Goal: Task Accomplishment & Management: Manage account settings

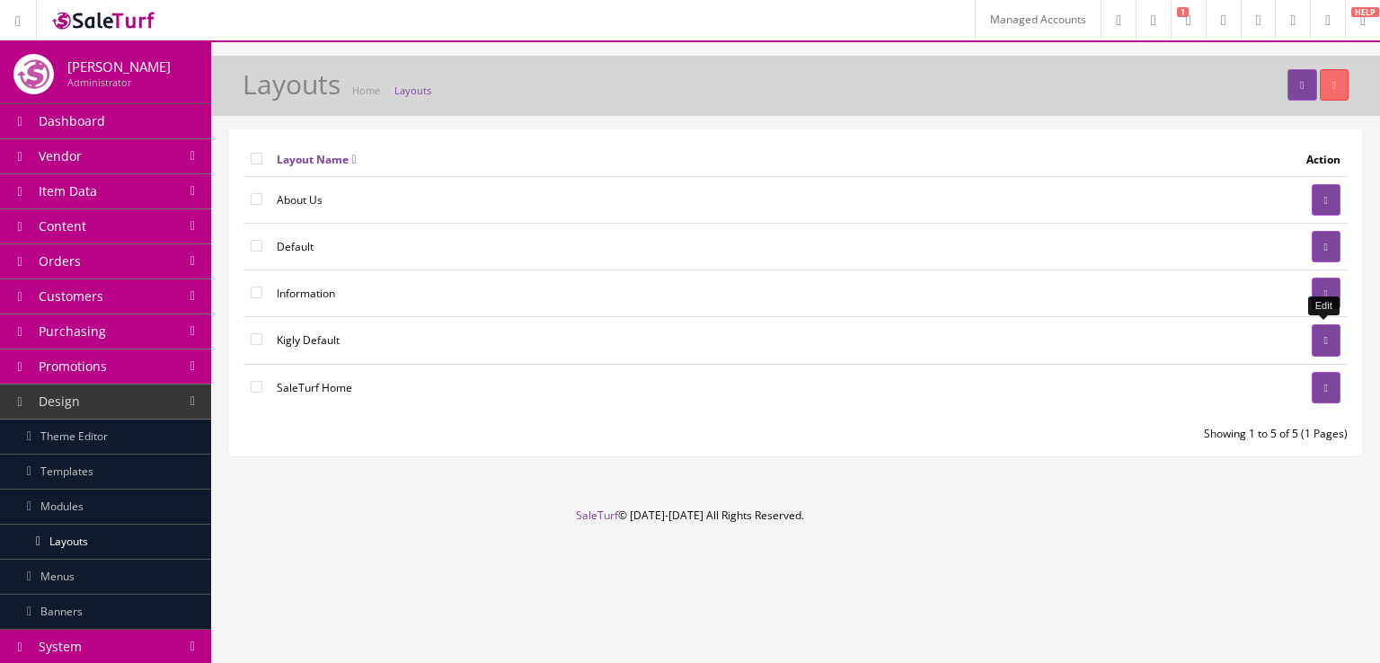
click at [1326, 335] on icon at bounding box center [1326, 340] width 4 height 11
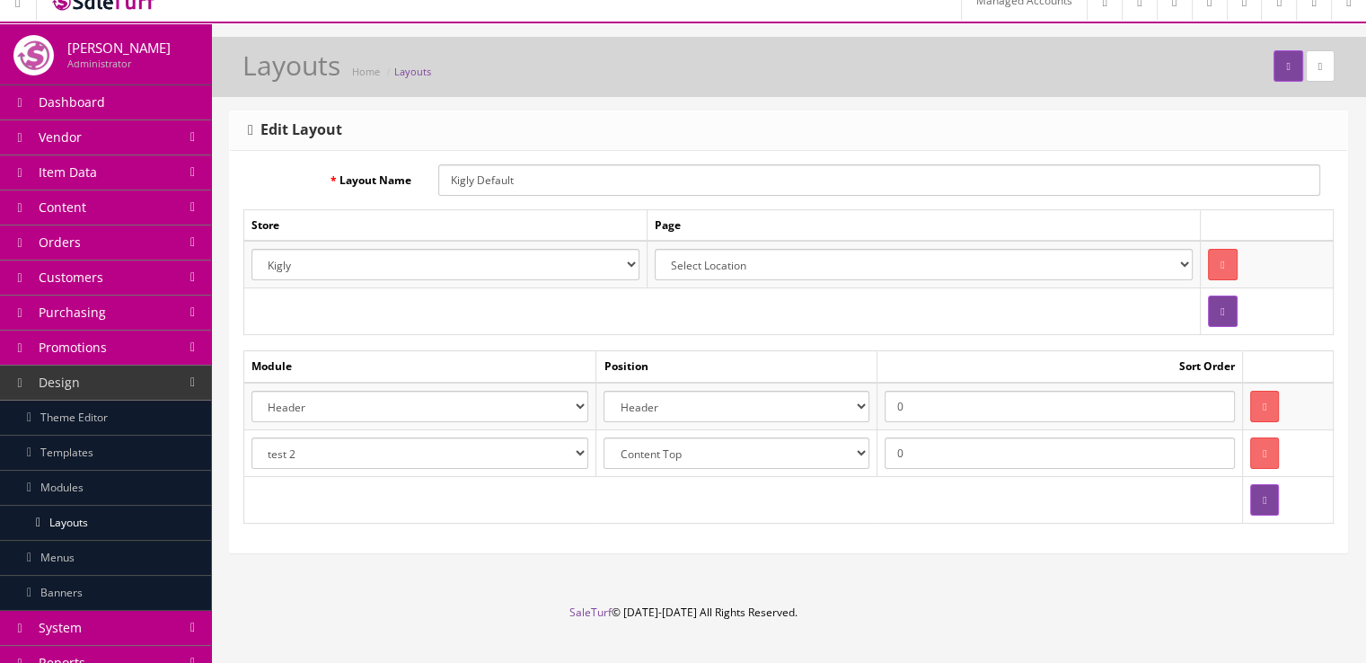
scroll to position [22, 0]
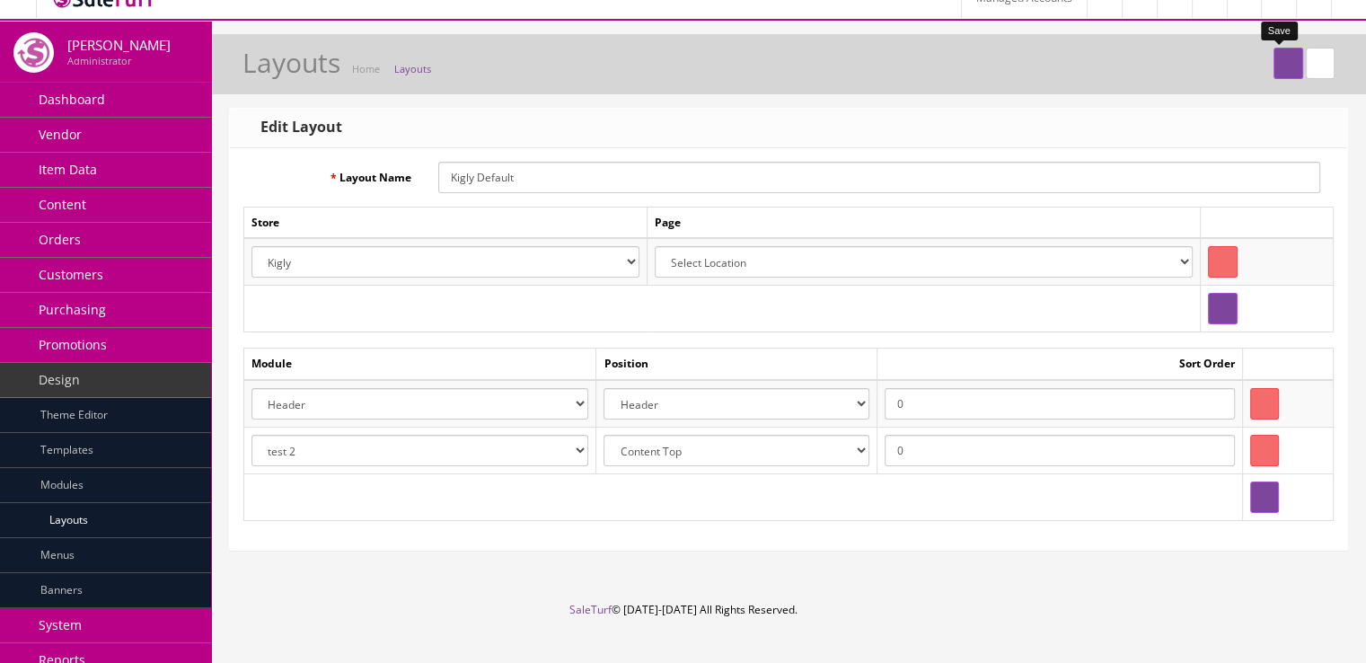
click at [1274, 71] on button "submit" at bounding box center [1288, 63] width 29 height 31
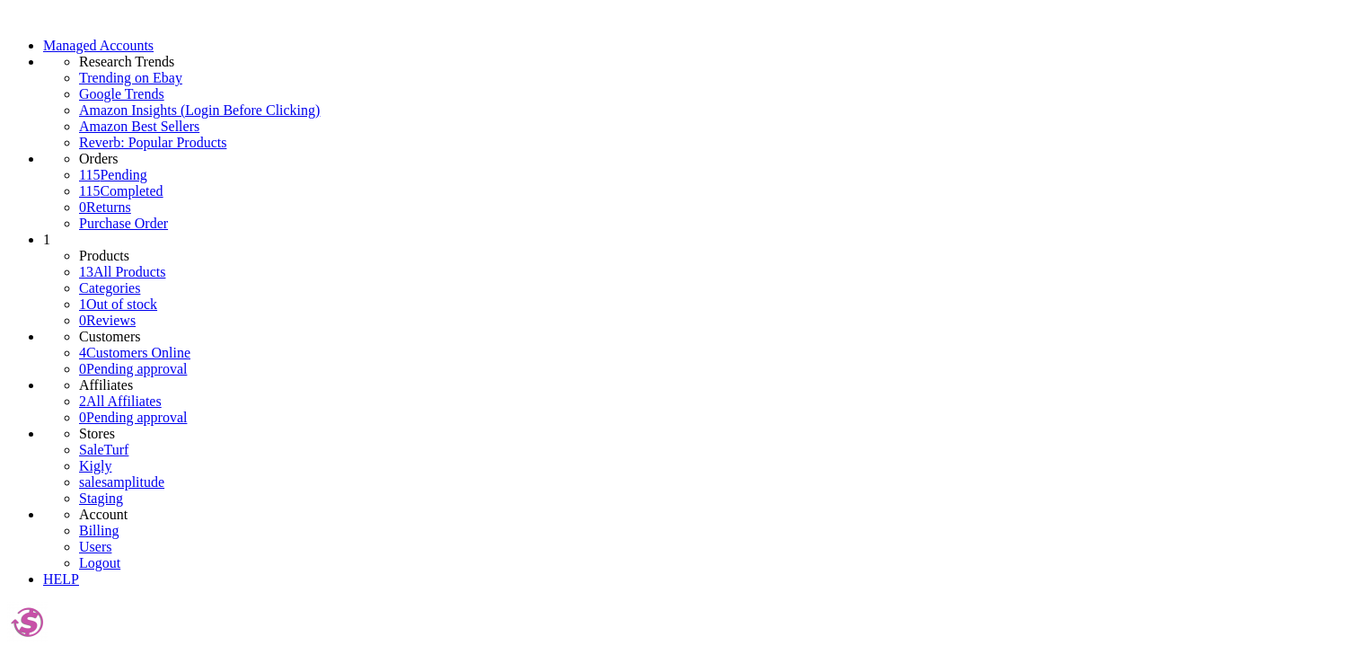
select select "header.39"
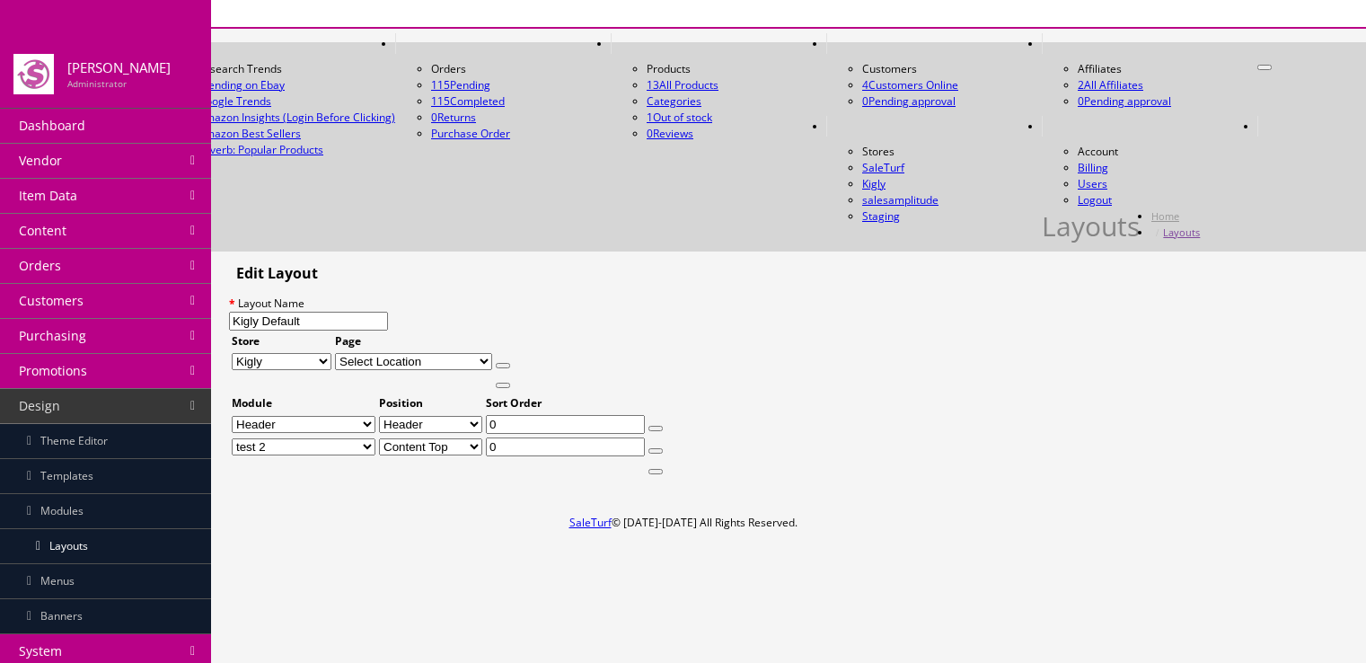
select select "content_header"
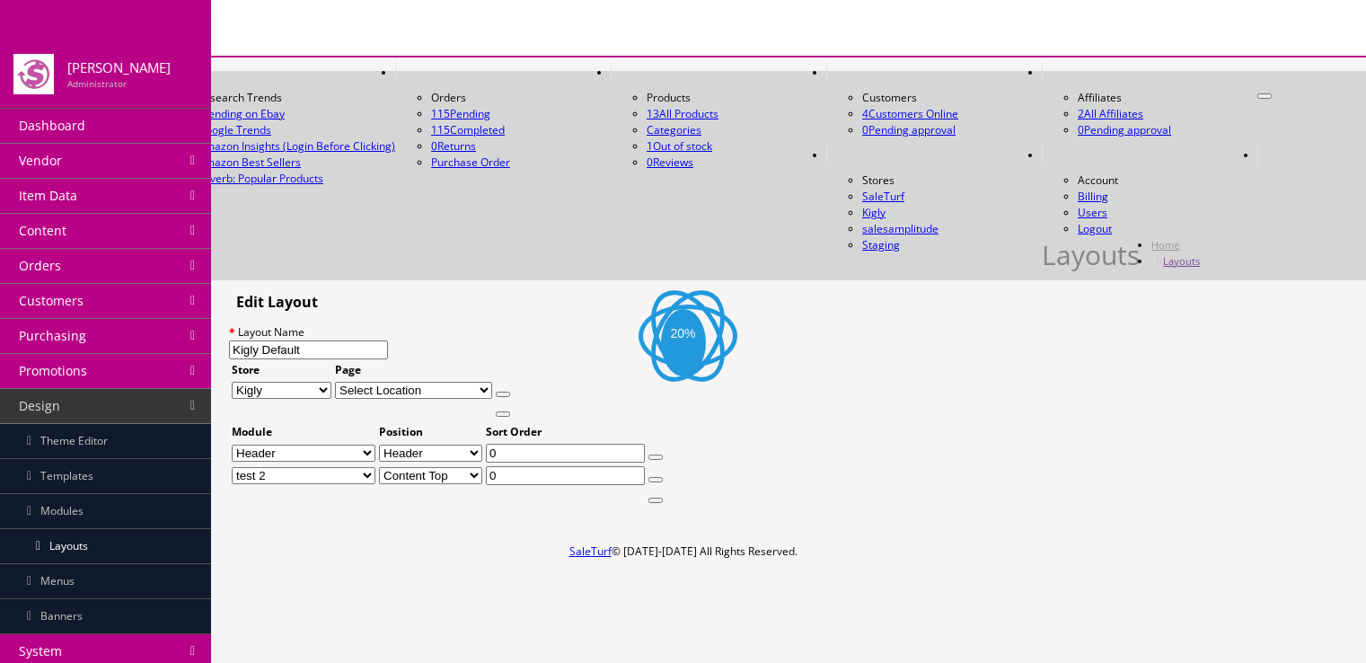
select select "header.40"
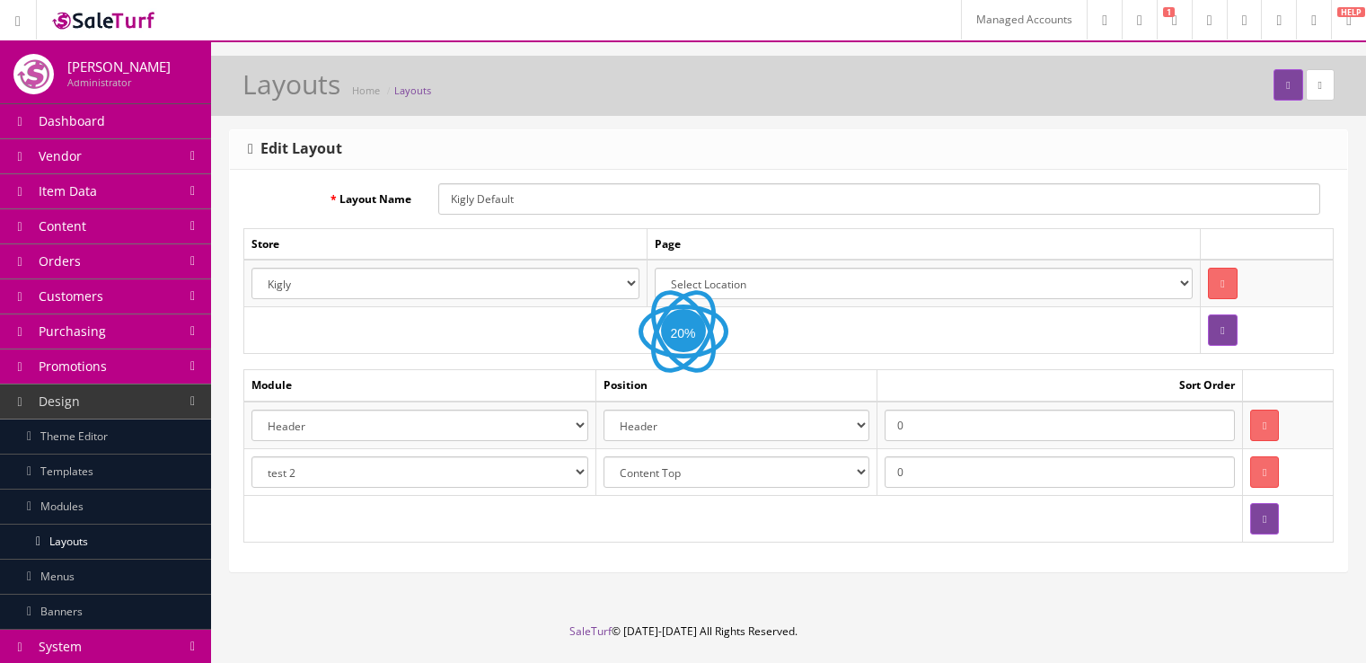
select select "content_top"
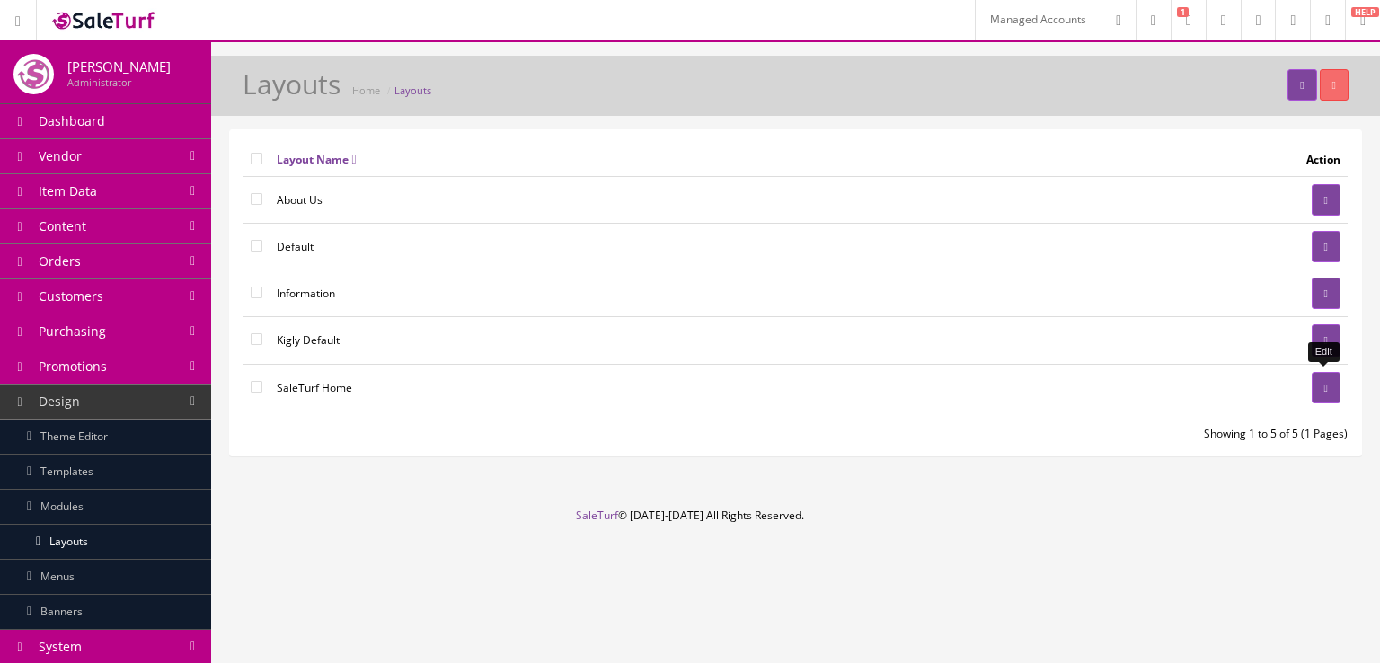
click at [1325, 392] on link at bounding box center [1325, 387] width 29 height 31
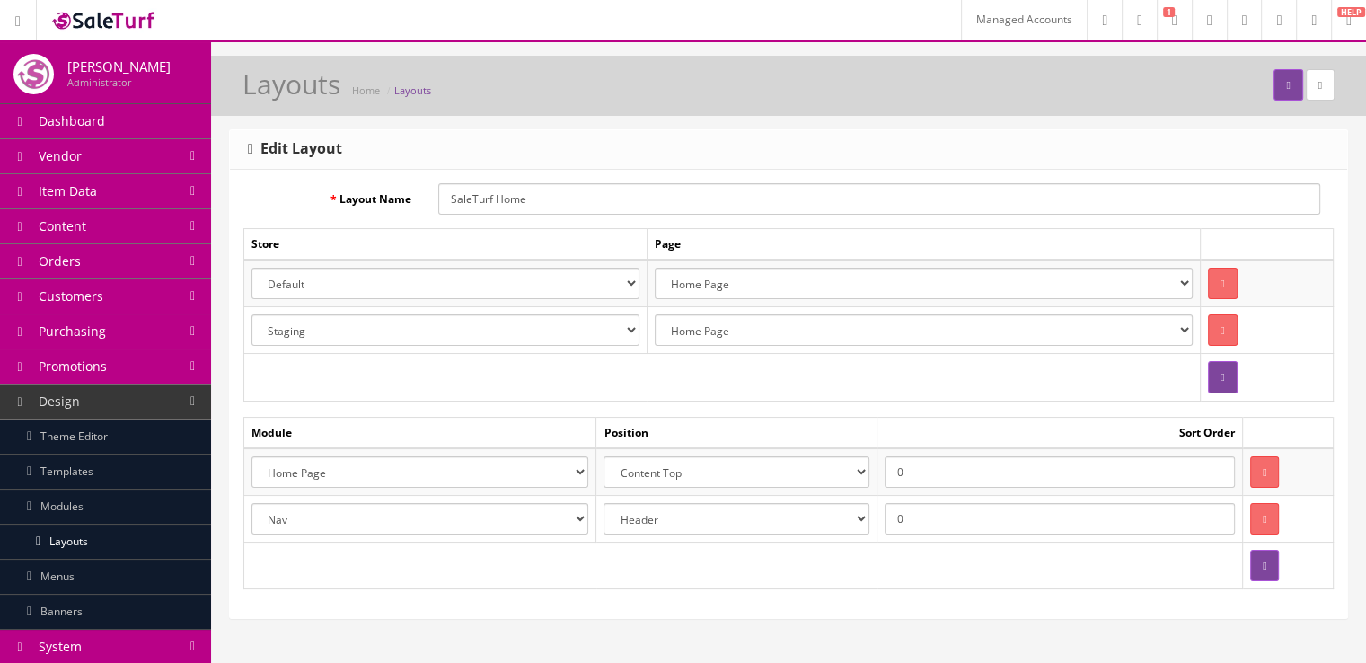
click at [525, 504] on select "Account Account Affiliate Affiliate Category Category Filter by Product Filters…" at bounding box center [420, 518] width 337 height 31
select select "header.39"
click at [252, 503] on select "Account Account Affiliate Affiliate Category Category Filter by Product Filters…" at bounding box center [420, 518] width 337 height 31
click at [1274, 76] on button "submit" at bounding box center [1288, 84] width 29 height 31
select select "0"
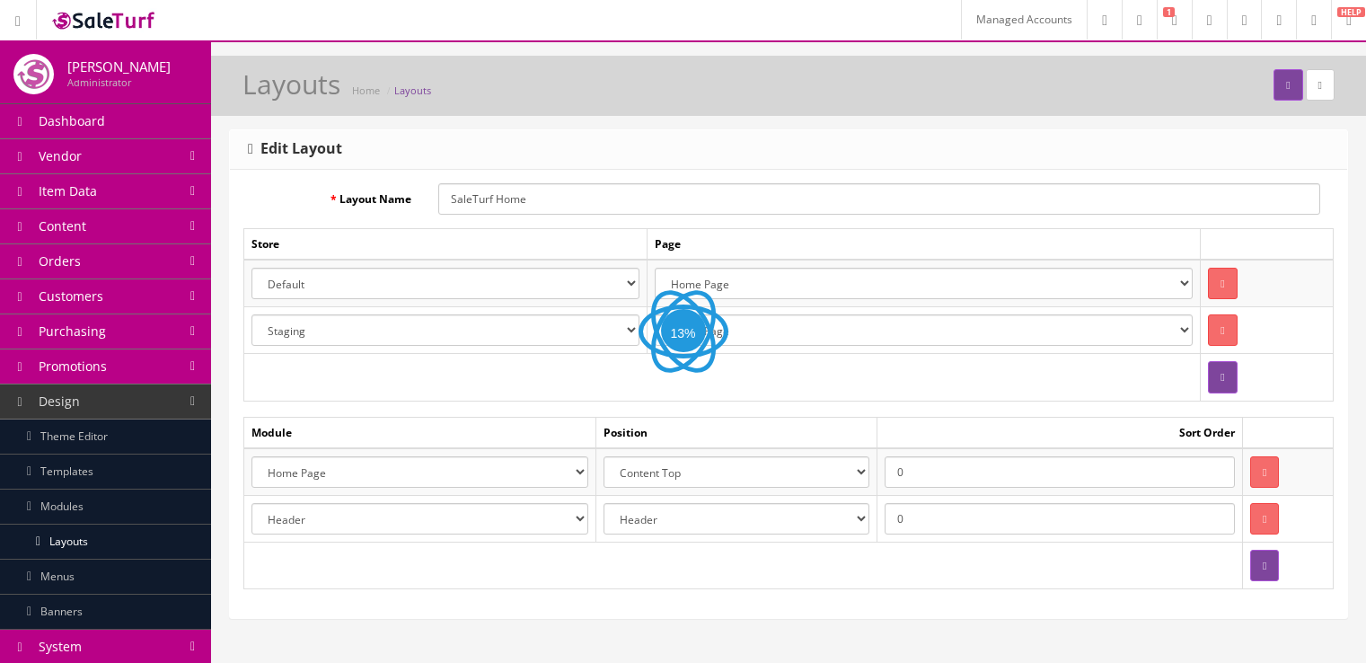
select select "3"
select select "module_designer.37"
select select "content_top"
select select "header.39"
select select "content_header"
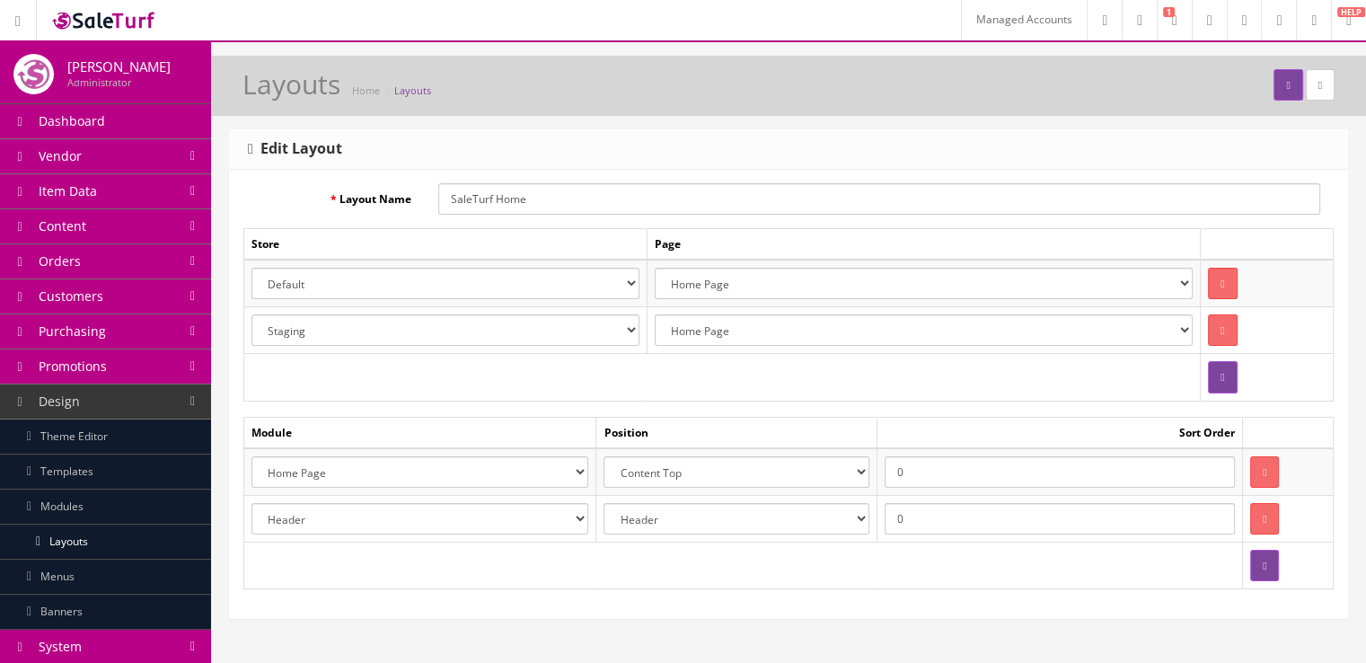
click at [528, 513] on select "Account Account Affiliate Affiliate Category Category Filter by Product Filters…" at bounding box center [420, 518] width 337 height 31
select select "module_designer.38"
click at [252, 503] on select "Account Account Affiliate Affiliate Category Category Filter by Product Filters…" at bounding box center [420, 518] width 337 height 31
click at [1286, 80] on icon "submit" at bounding box center [1288, 85] width 4 height 11
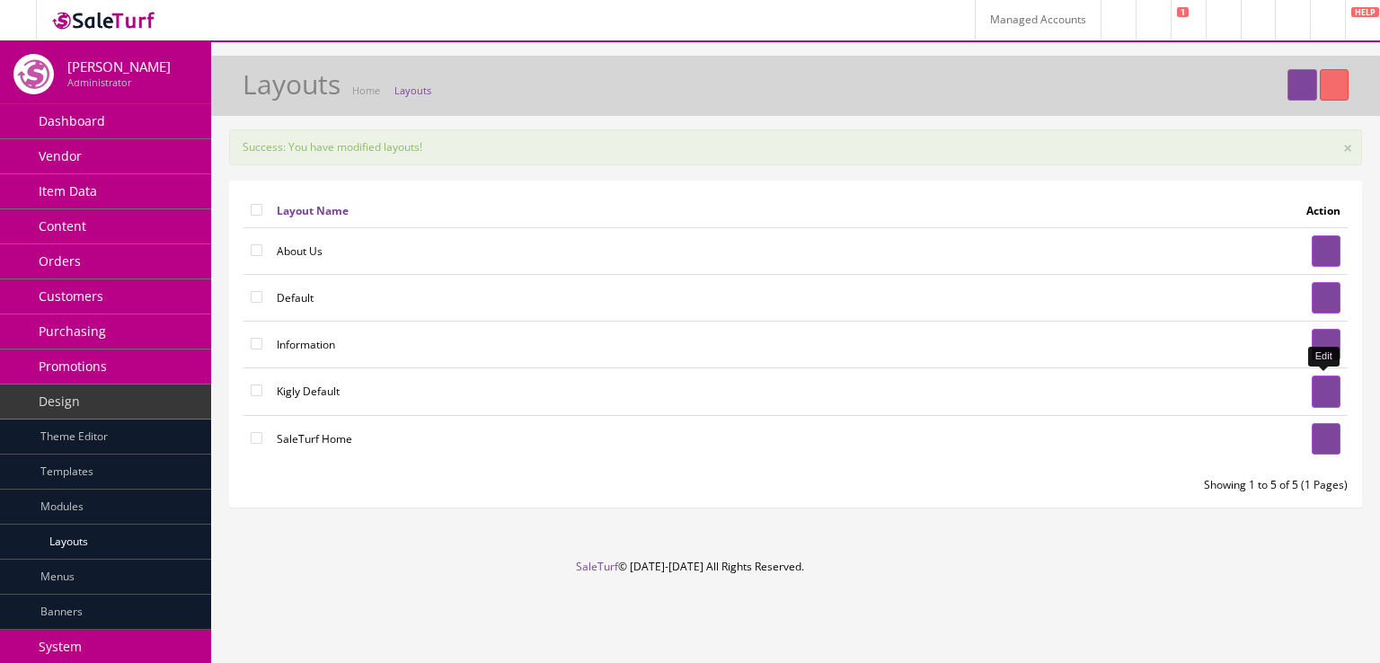
click at [1315, 386] on link at bounding box center [1325, 390] width 29 height 31
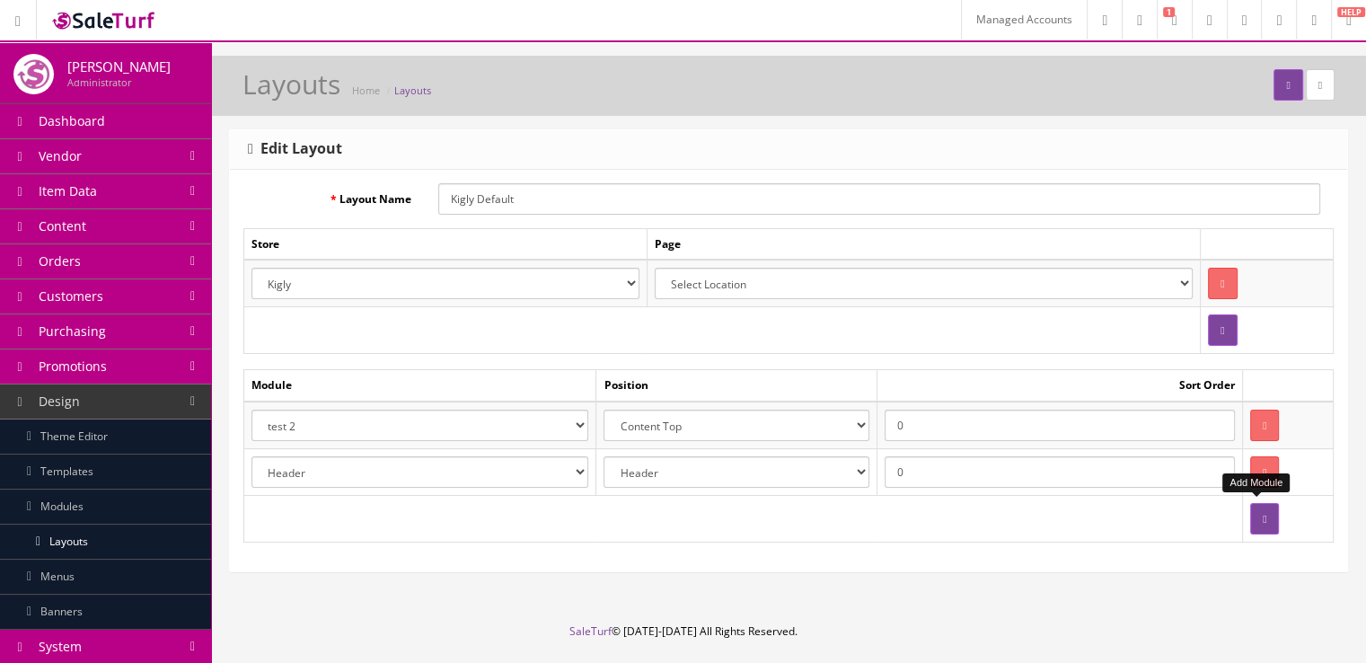
click at [1259, 525] on button "button" at bounding box center [1264, 518] width 29 height 31
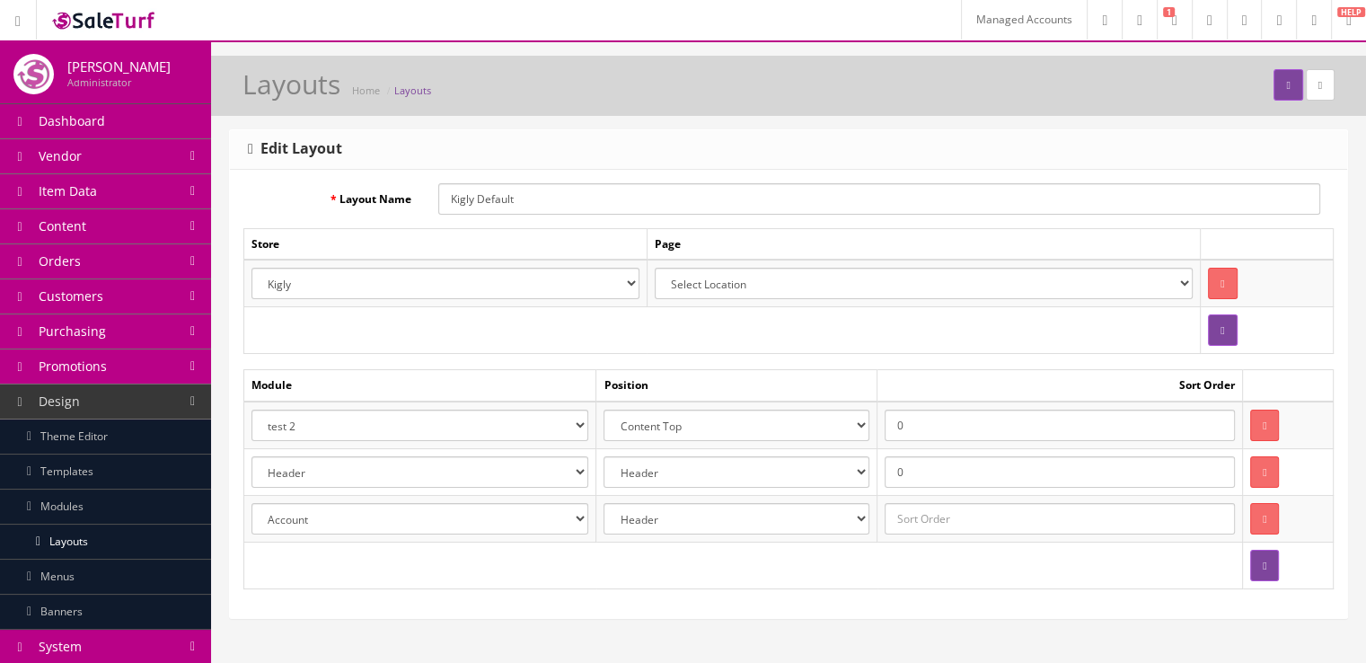
click at [527, 508] on select "Account Account Affiliate Affiliate Category Category Filter by Product Filters…" at bounding box center [420, 518] width 337 height 31
select select "module_designer.37"
click at [252, 503] on select "Account Account Affiliate Affiliate Category Category Filter by Product Filters…" at bounding box center [420, 518] width 337 height 31
click at [704, 519] on select "Header Content Top Content Bottom Column Left Column Right Footer" at bounding box center [737, 518] width 266 height 31
select select "content_top"
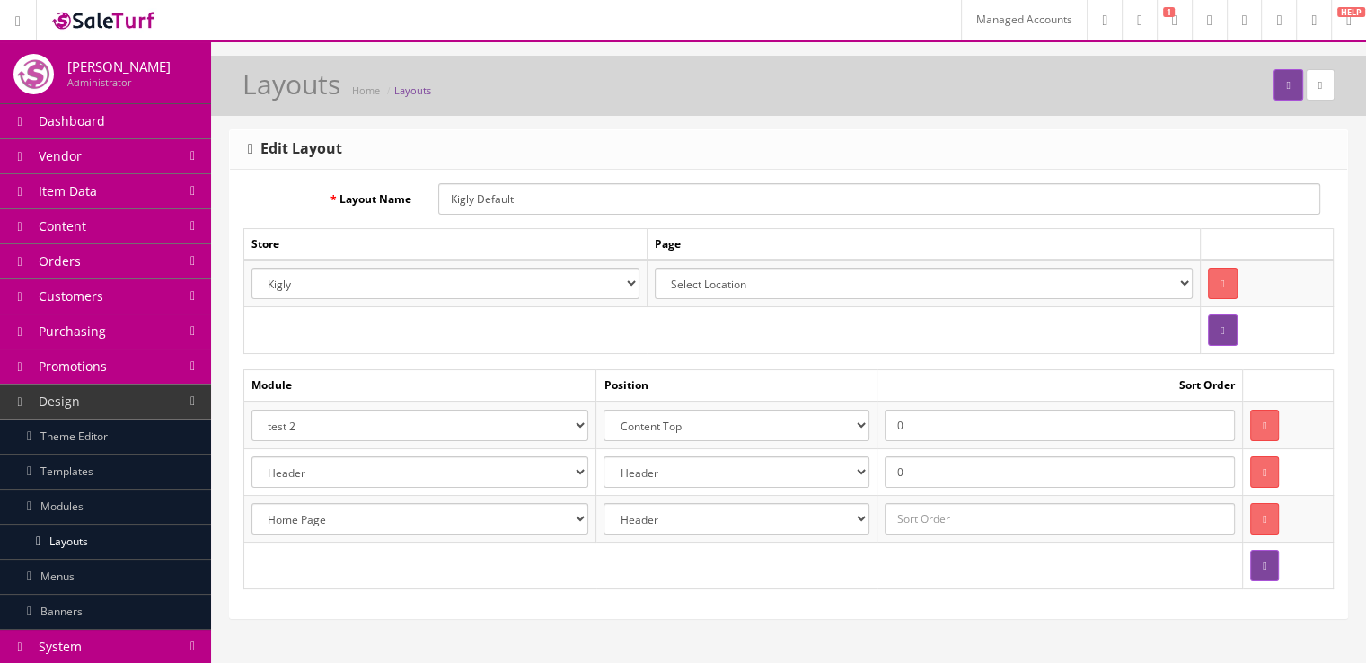
click at [611, 503] on select "Header Content Top Content Bottom Column Left Column Right Footer" at bounding box center [737, 518] width 266 height 31
click at [924, 531] on td at bounding box center [1061, 518] width 366 height 47
click at [924, 519] on input "text" at bounding box center [1060, 518] width 350 height 31
type input "1"
click at [1164, 130] on div "Edit Layout" at bounding box center [788, 150] width 1117 height 40
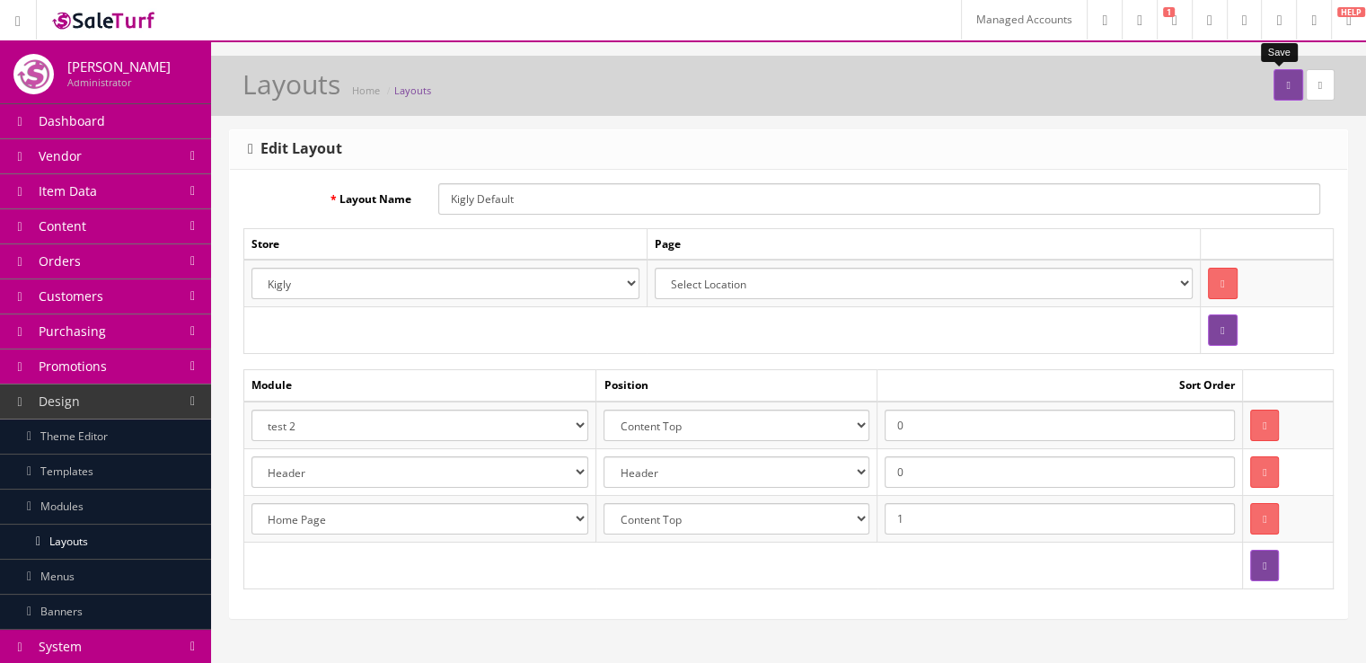
click at [1281, 90] on button "submit" at bounding box center [1288, 84] width 29 height 31
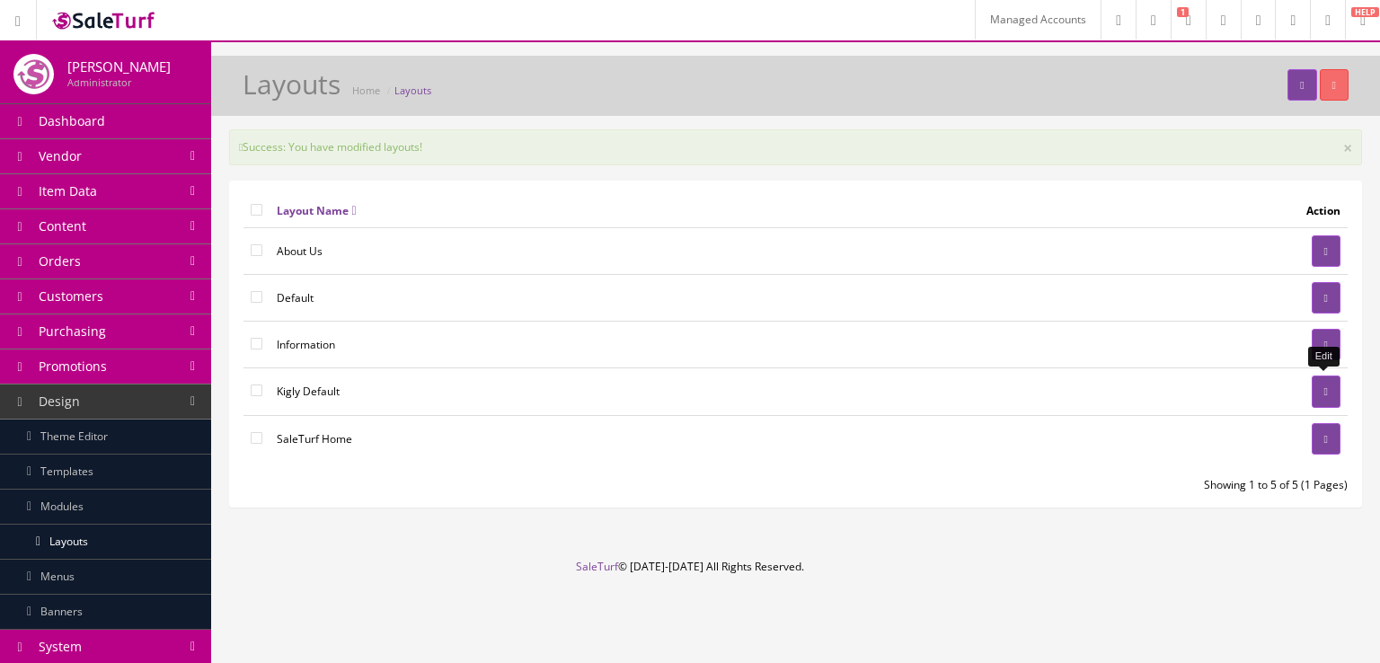
click at [1311, 394] on link at bounding box center [1325, 390] width 29 height 31
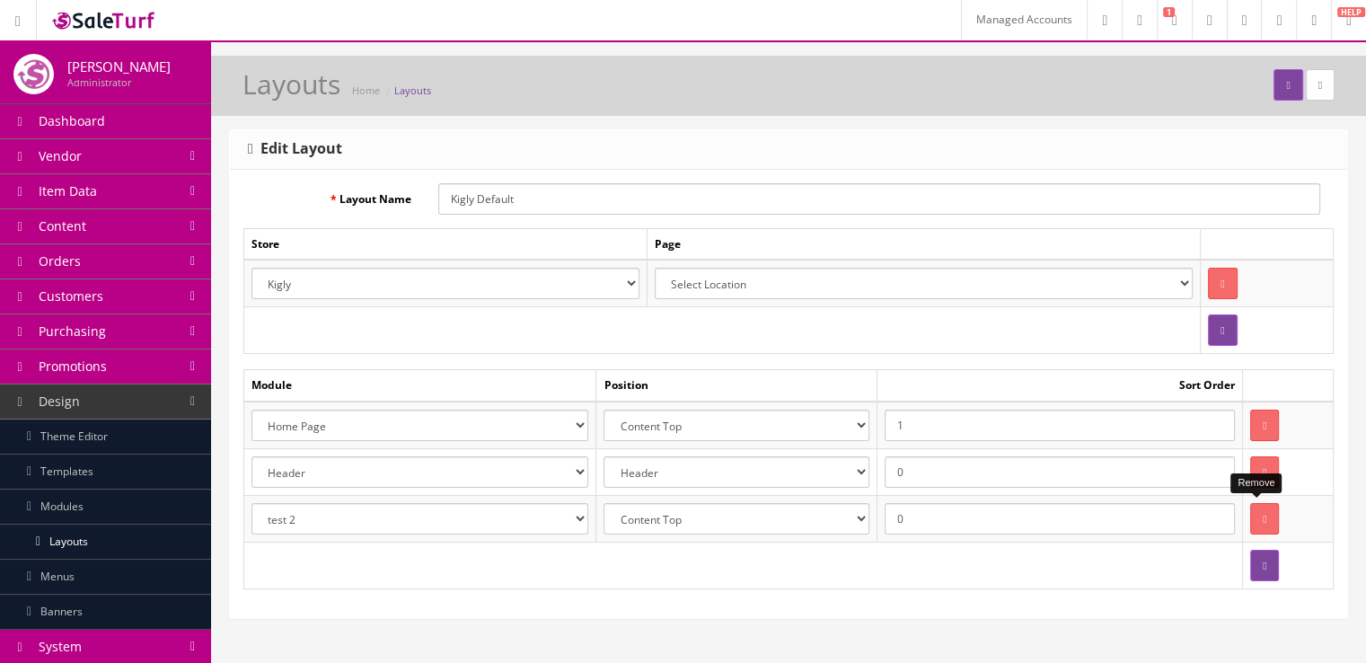
click at [1252, 520] on button "button" at bounding box center [1264, 518] width 29 height 31
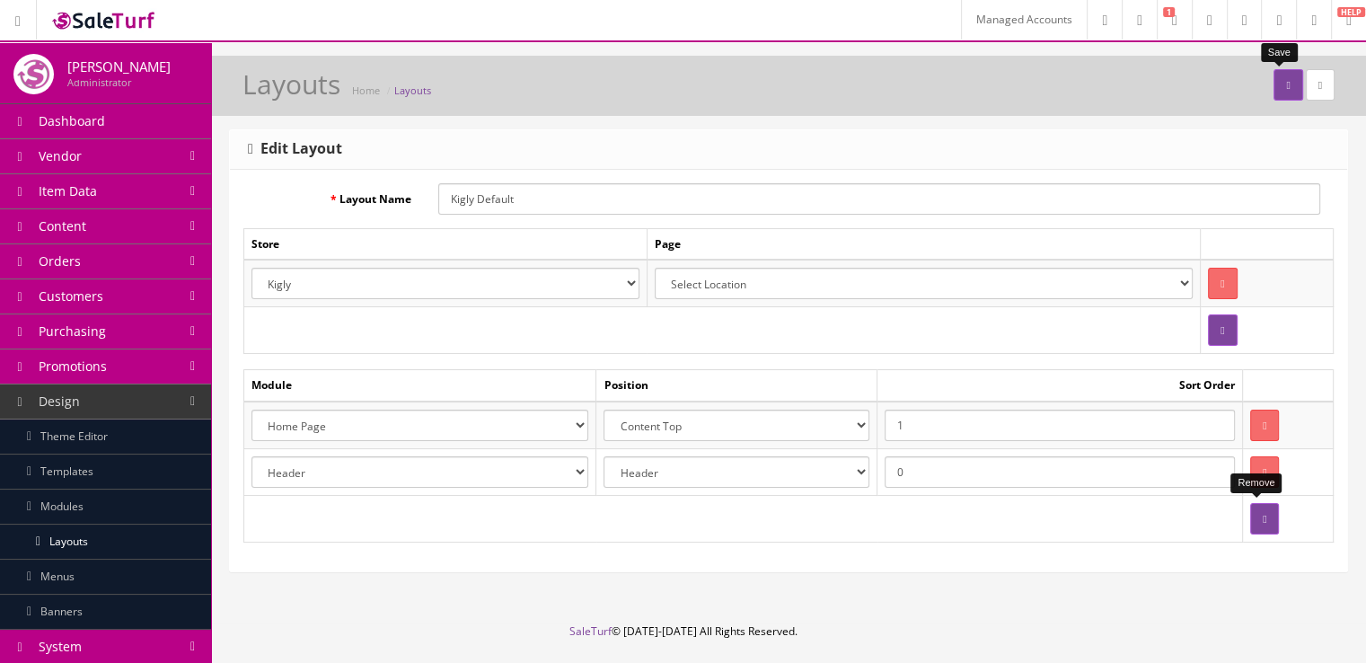
click at [1274, 93] on button "submit" at bounding box center [1288, 84] width 29 height 31
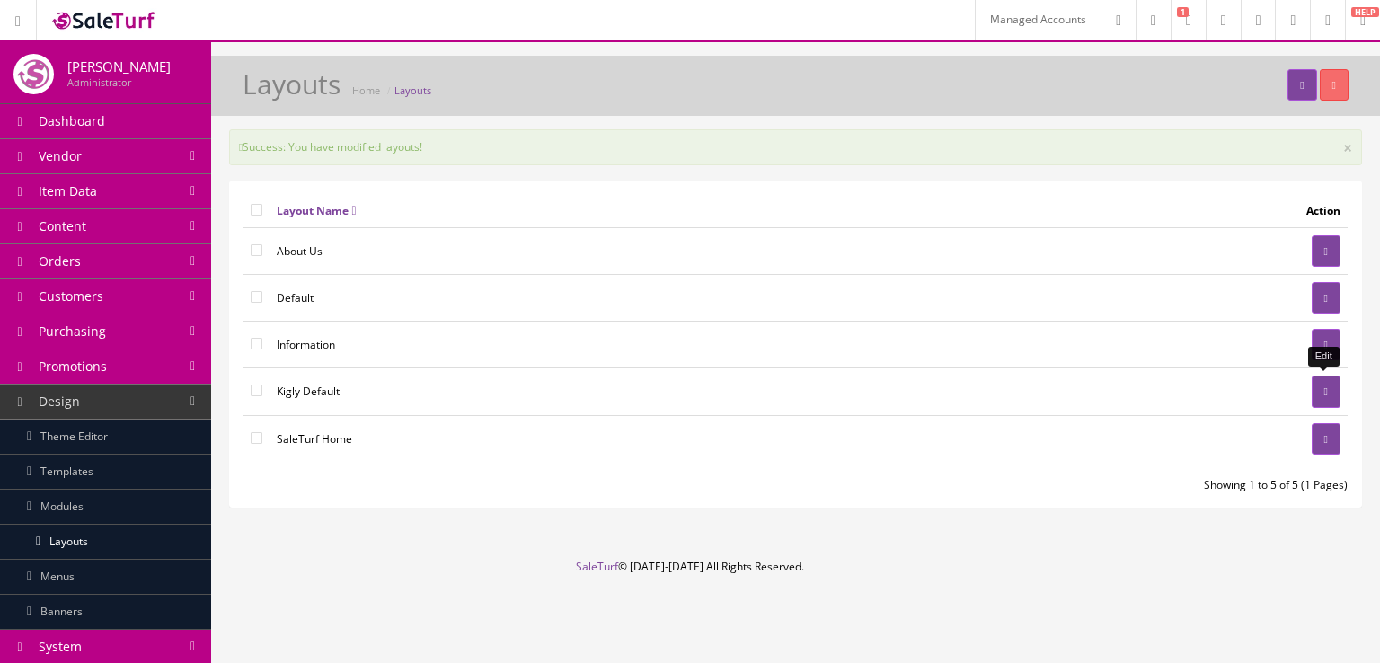
click at [1328, 384] on link at bounding box center [1325, 390] width 29 height 31
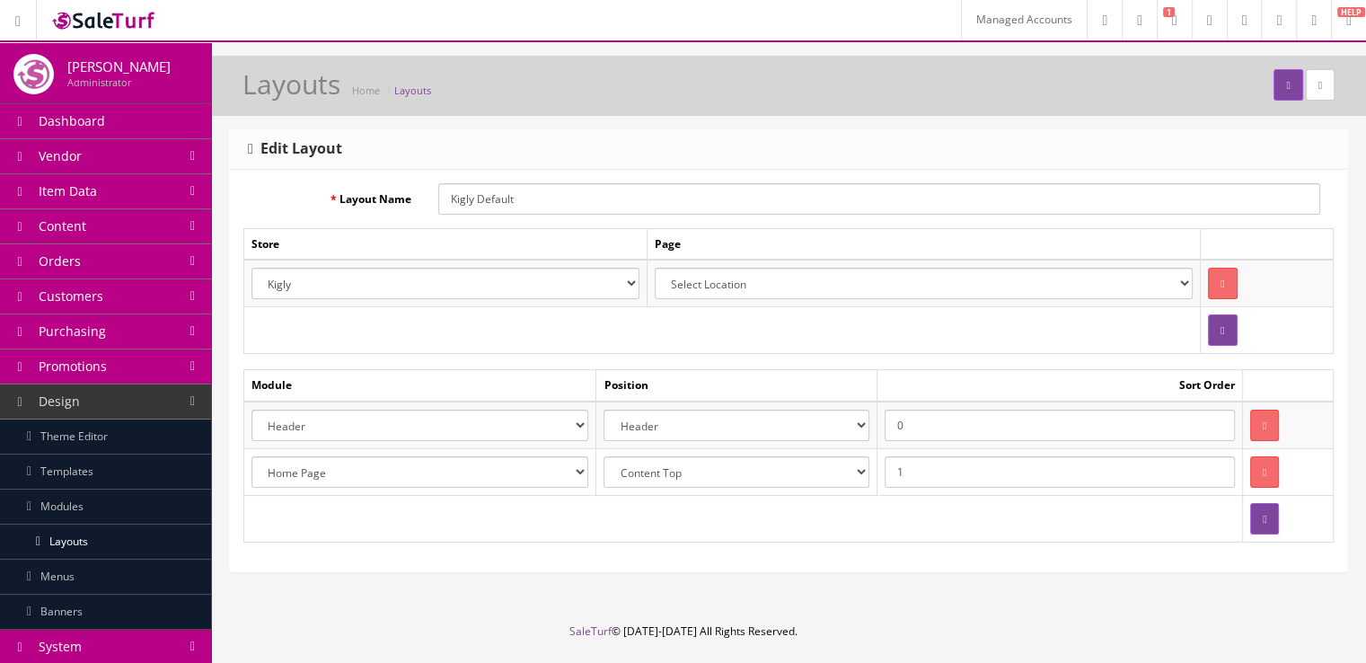
click at [578, 464] on select "Account Account Affiliate Affiliate Category Category Filter by Product Filters…" at bounding box center [420, 471] width 337 height 31
click at [559, 420] on select "Account Account Affiliate Affiliate Category Category Filter by Product Filters…" at bounding box center [420, 425] width 337 height 31
select select "module_designer.38"
click at [252, 410] on select "Account Account Affiliate Affiliate Category Category Filter by Product Filters…" at bounding box center [420, 425] width 337 height 31
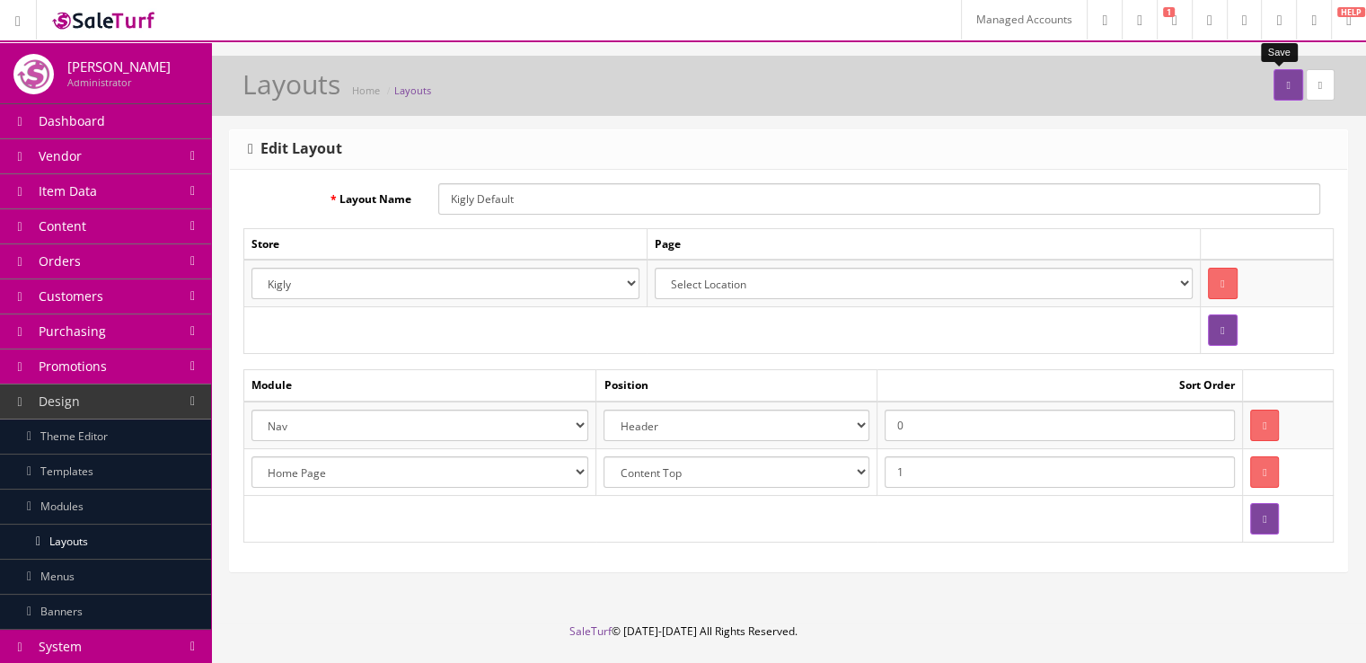
click at [1286, 89] on icon "submit" at bounding box center [1288, 85] width 4 height 11
